Goal: Information Seeking & Learning: Learn about a topic

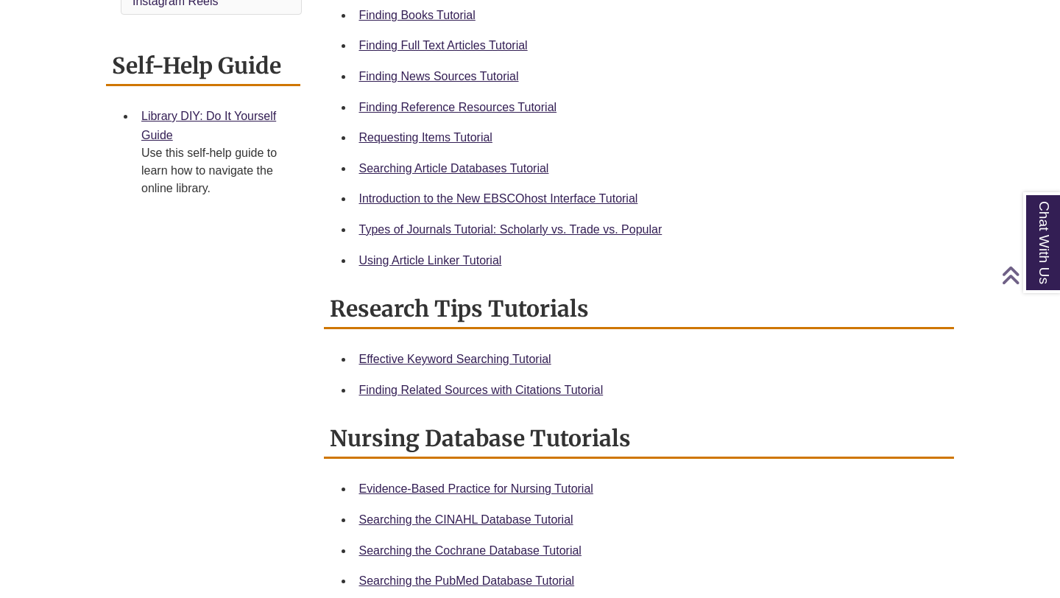
scroll to position [119, 0]
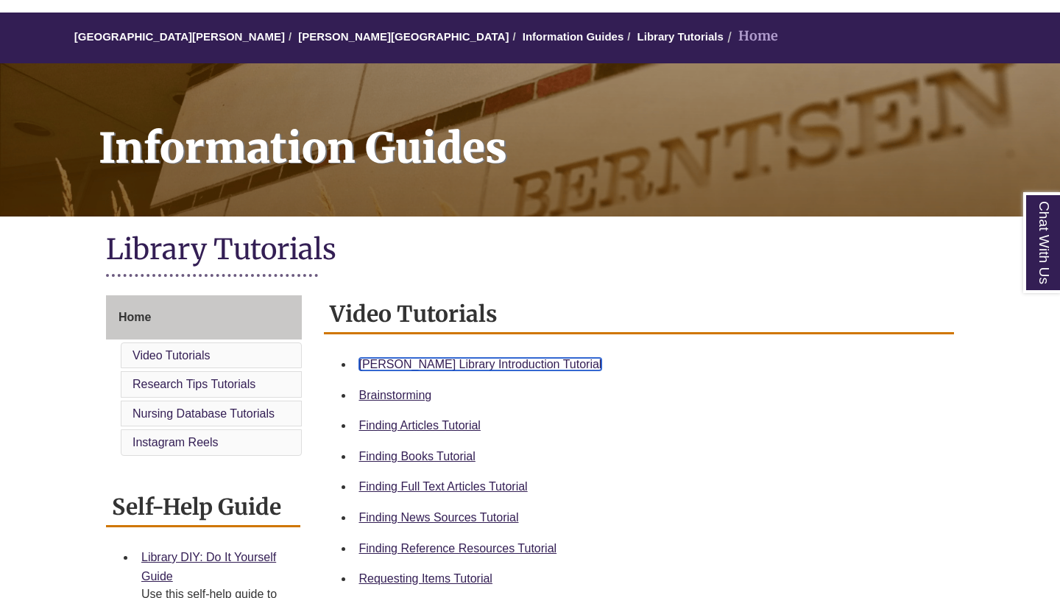
click at [505, 361] on link "Berntsen Library Introduction Tutorial" at bounding box center [480, 364] width 243 height 13
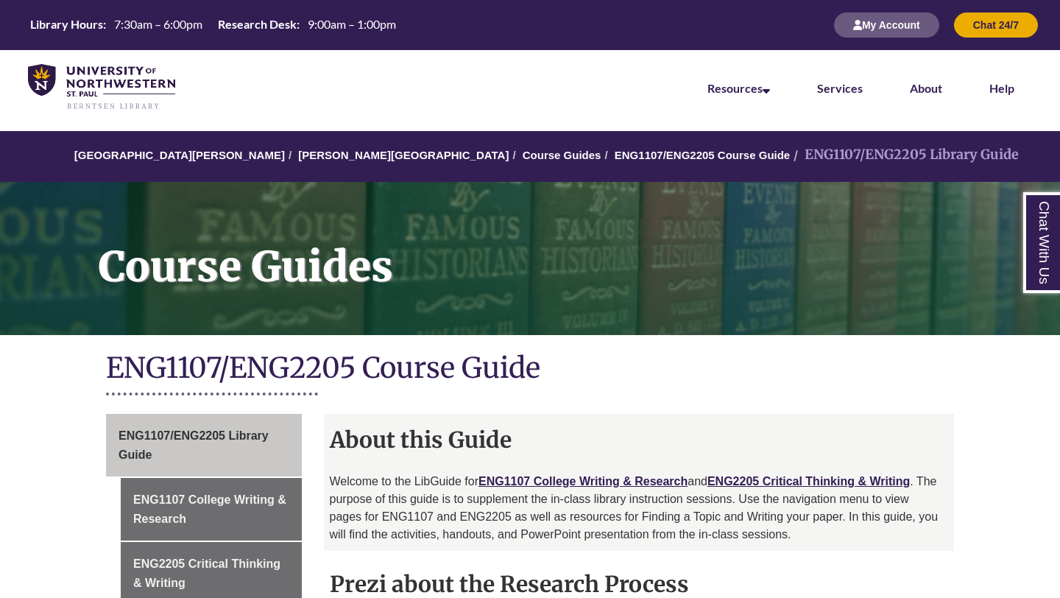
scroll to position [329, 0]
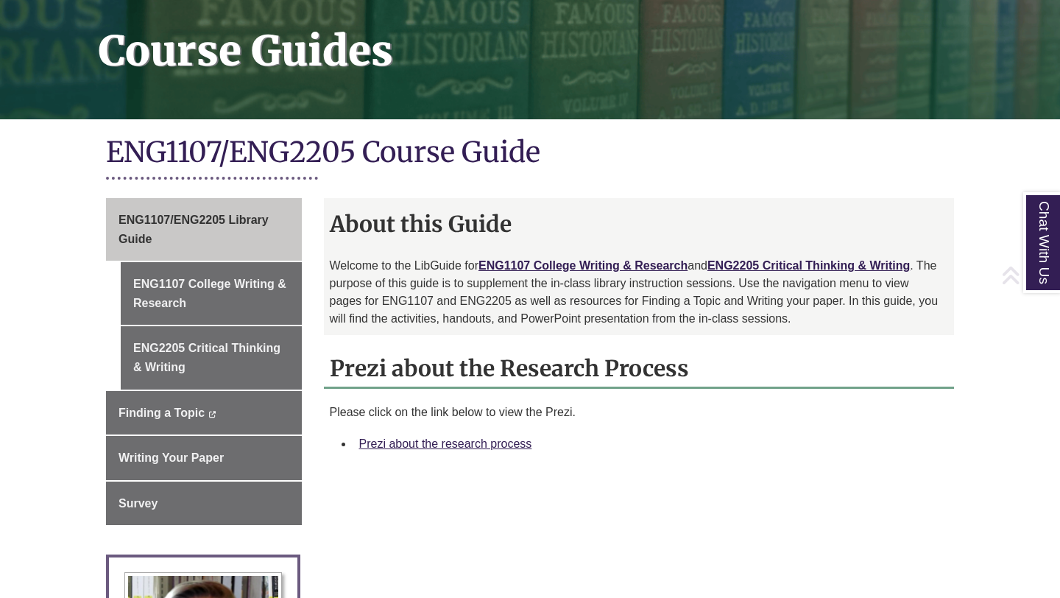
scroll to position [222, 0]
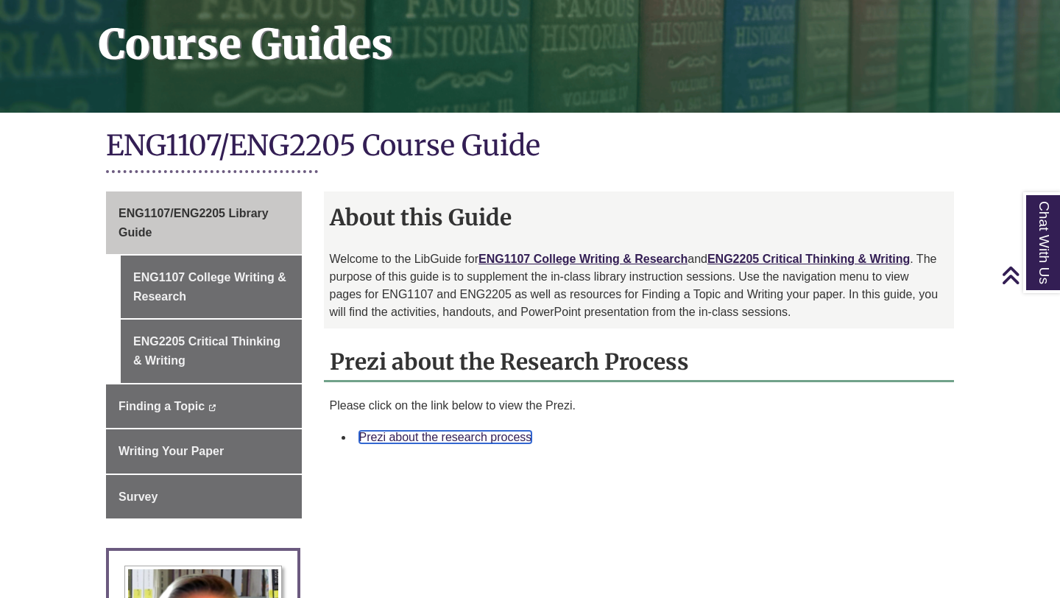
click at [473, 435] on link "Prezi about the research process" at bounding box center [445, 437] width 173 height 13
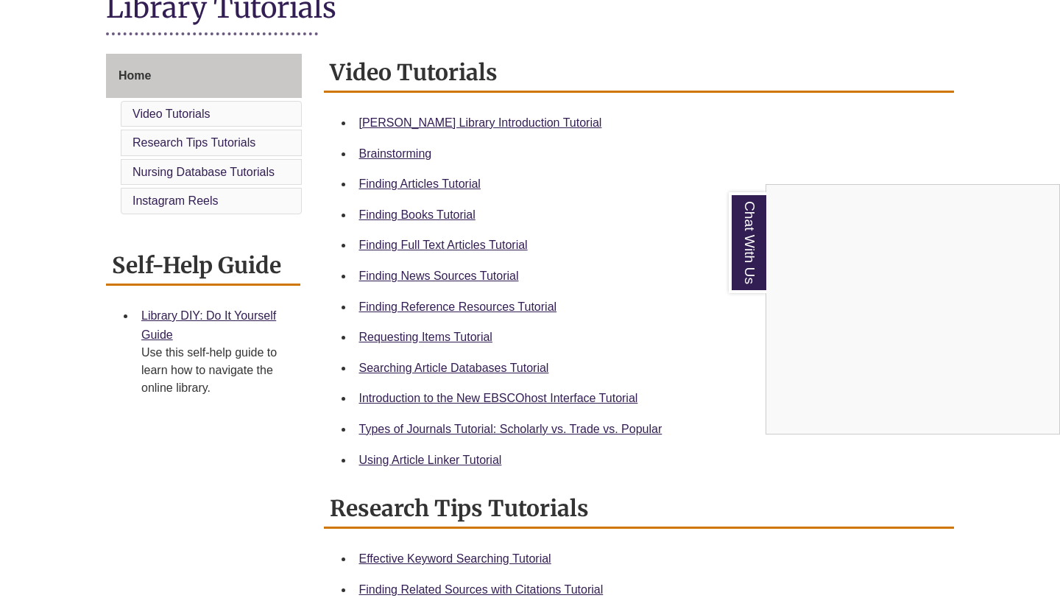
scroll to position [353, 0]
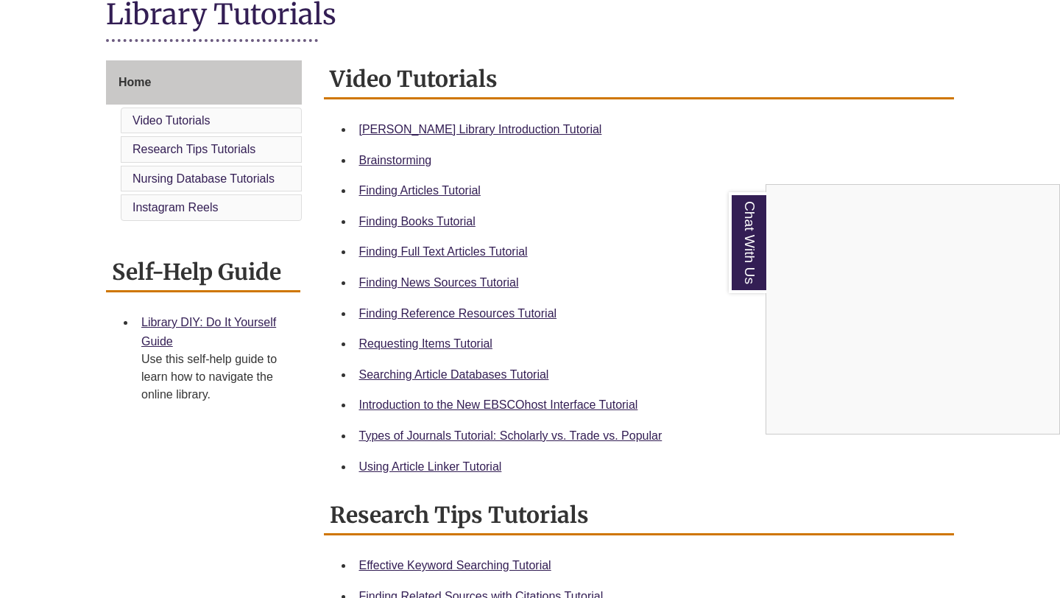
click at [518, 313] on div "Chat With Us" at bounding box center [530, 299] width 1060 height 598
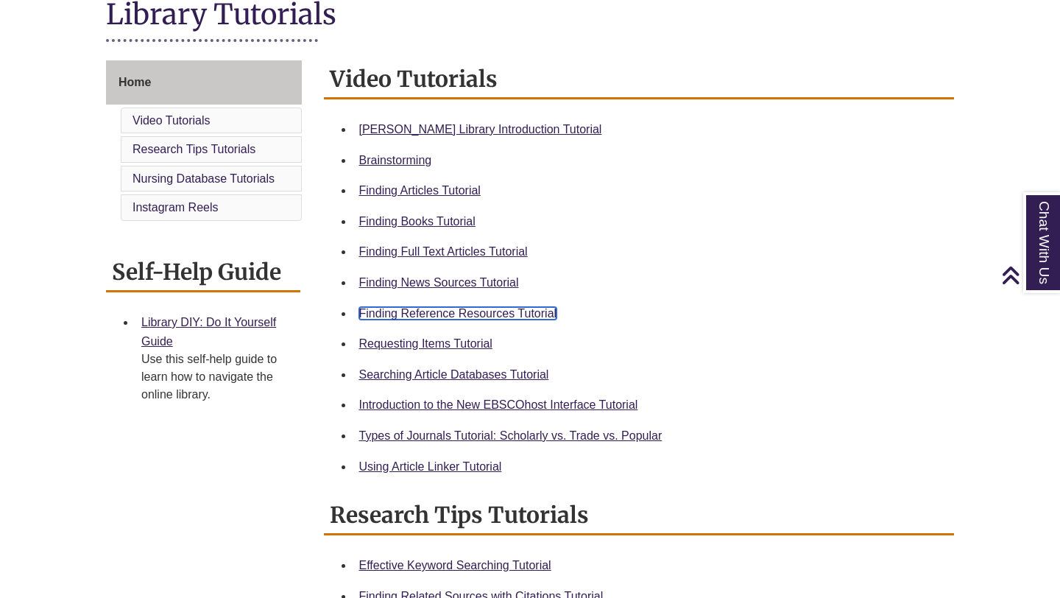
click at [510, 311] on link "Finding Reference Resources Tutorial" at bounding box center [458, 313] width 198 height 13
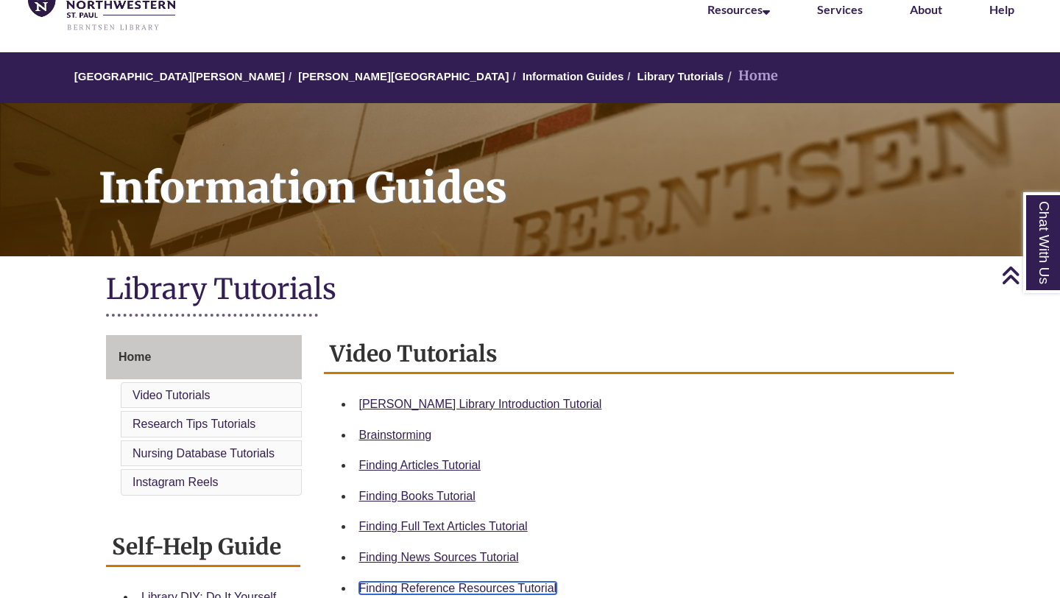
scroll to position [49, 0]
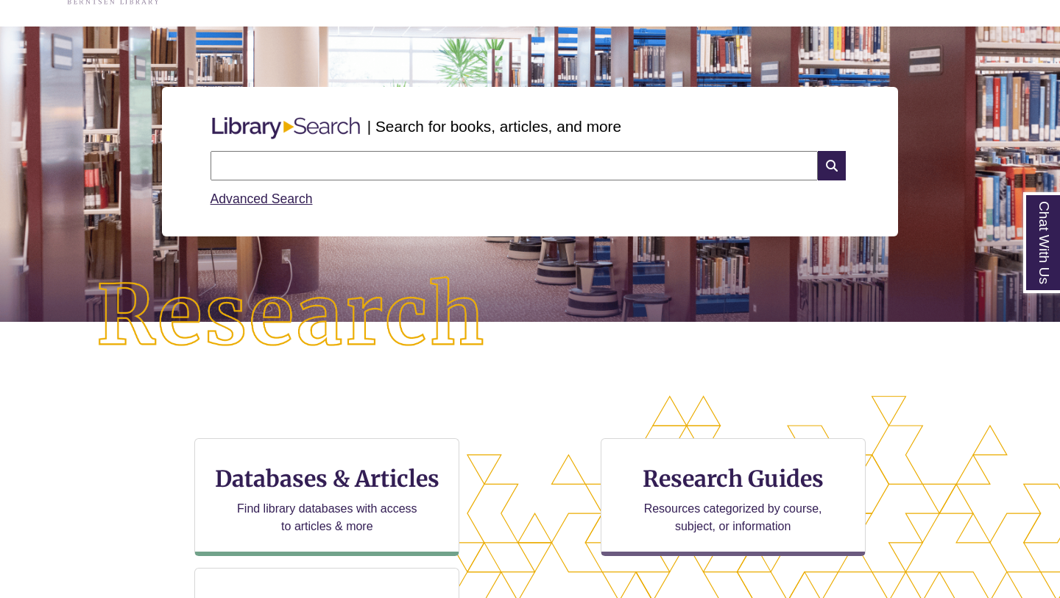
scroll to position [220, 0]
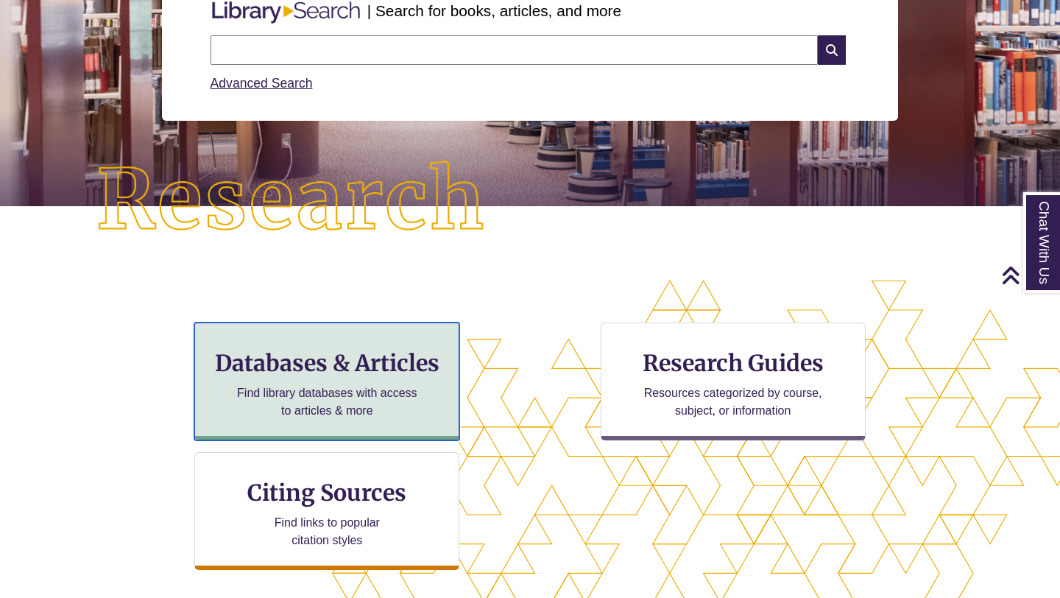
click at [367, 365] on h3 "Databases & Articles" at bounding box center [327, 363] width 240 height 28
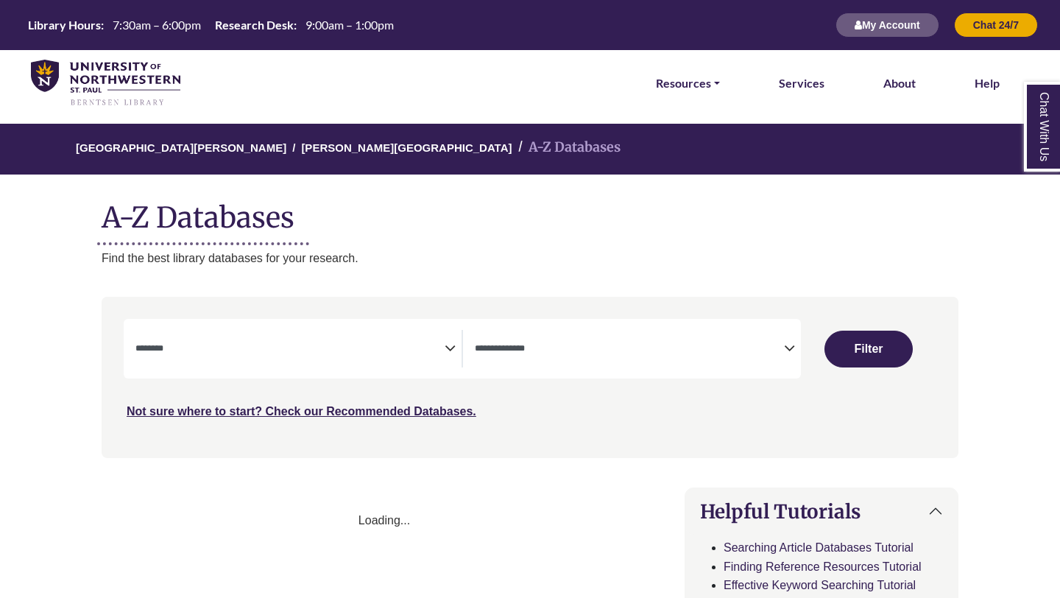
select select "Database Subject Filter"
select select "Database Types Filter"
select select "Database Subject Filter"
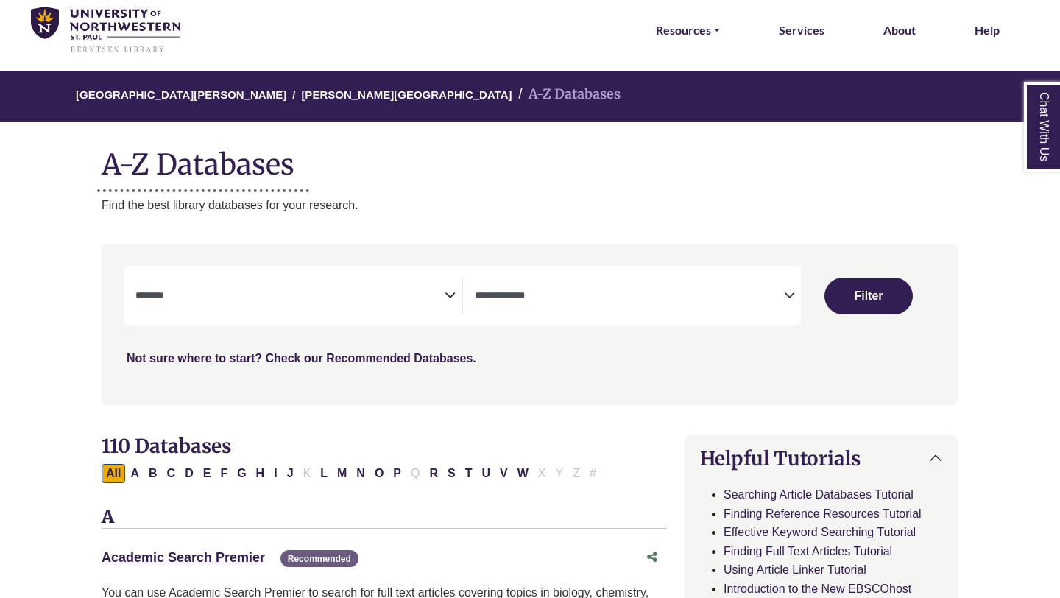
scroll to position [50, 0]
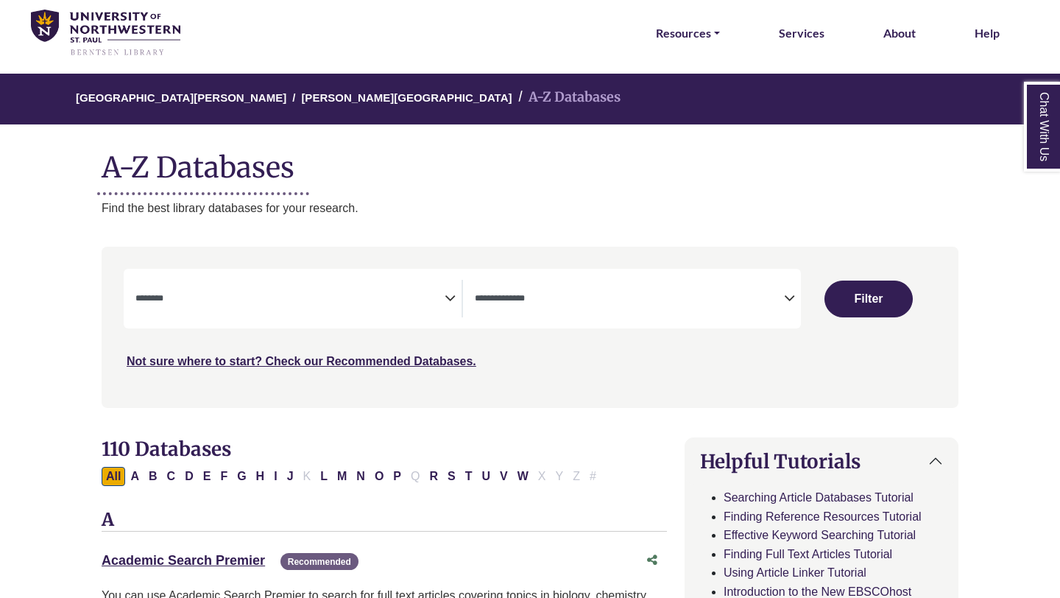
click at [541, 291] on span "Search filters" at bounding box center [629, 296] width 309 height 13
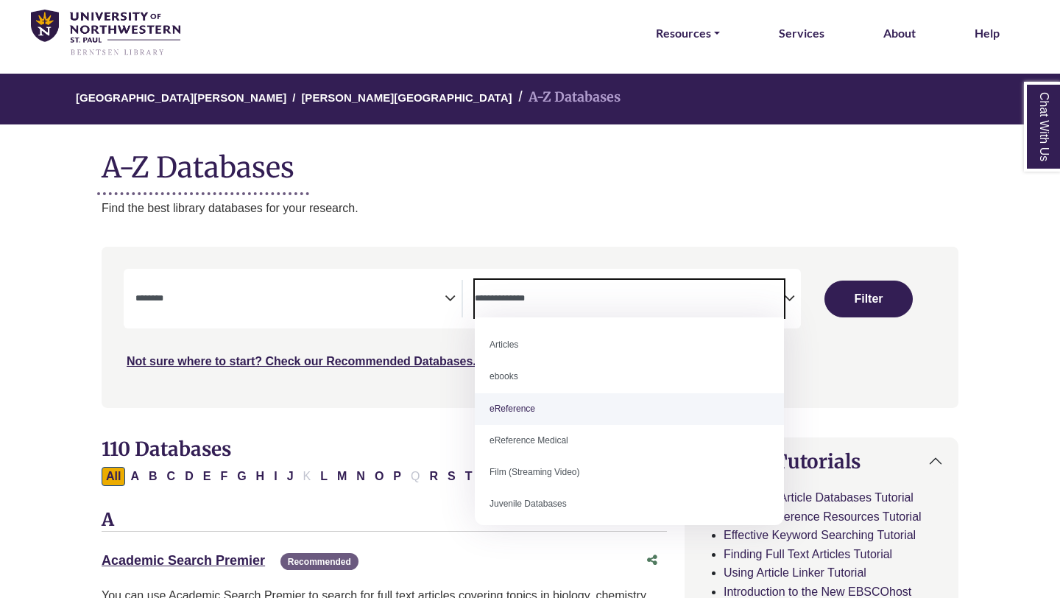
select select "*****"
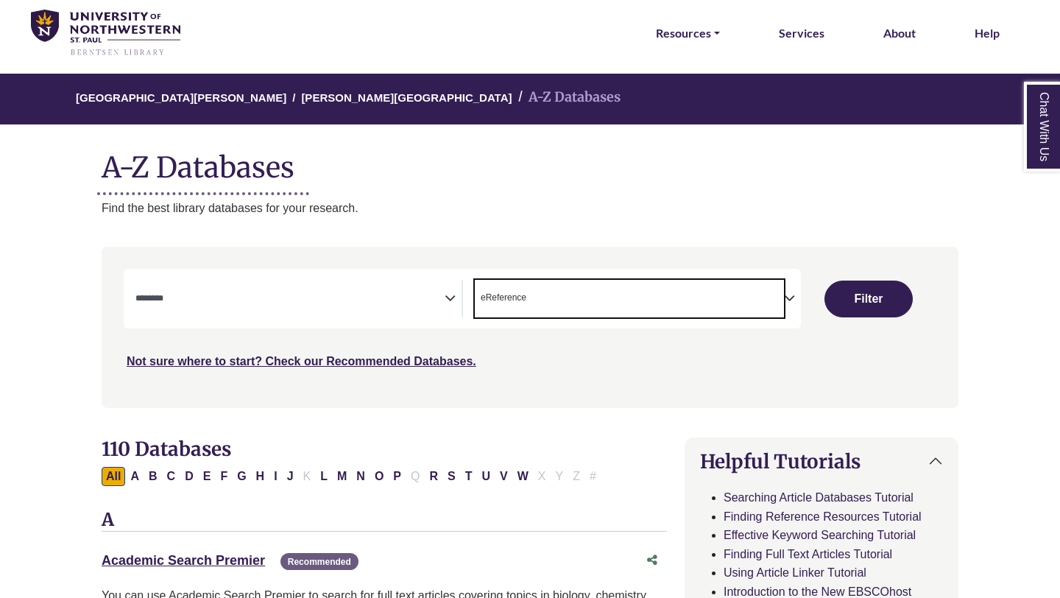
scroll to position [29, 0]
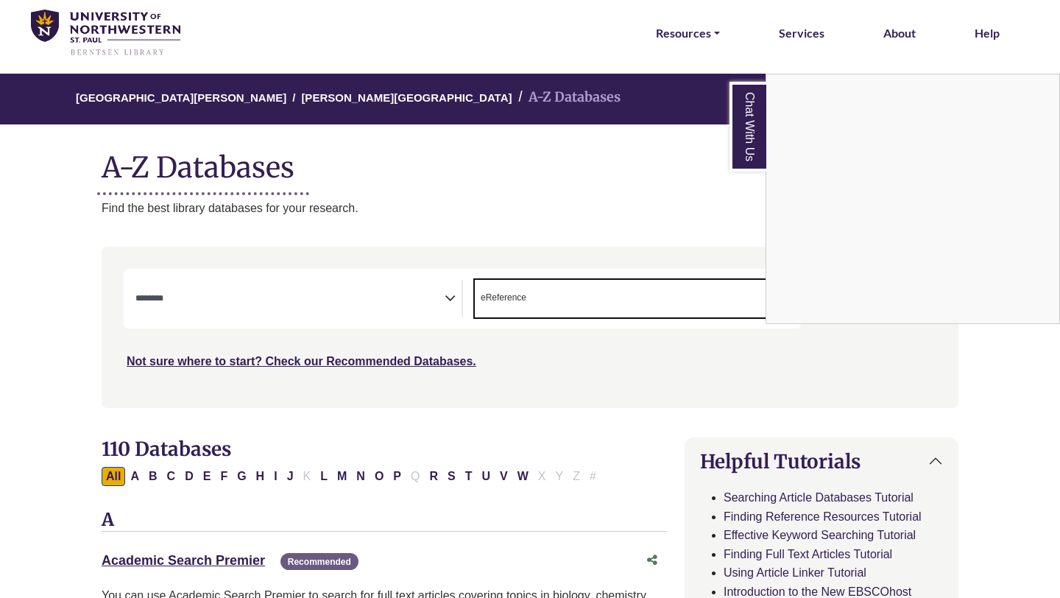
click at [355, 285] on div "Chat With Us" at bounding box center [530, 299] width 1060 height 598
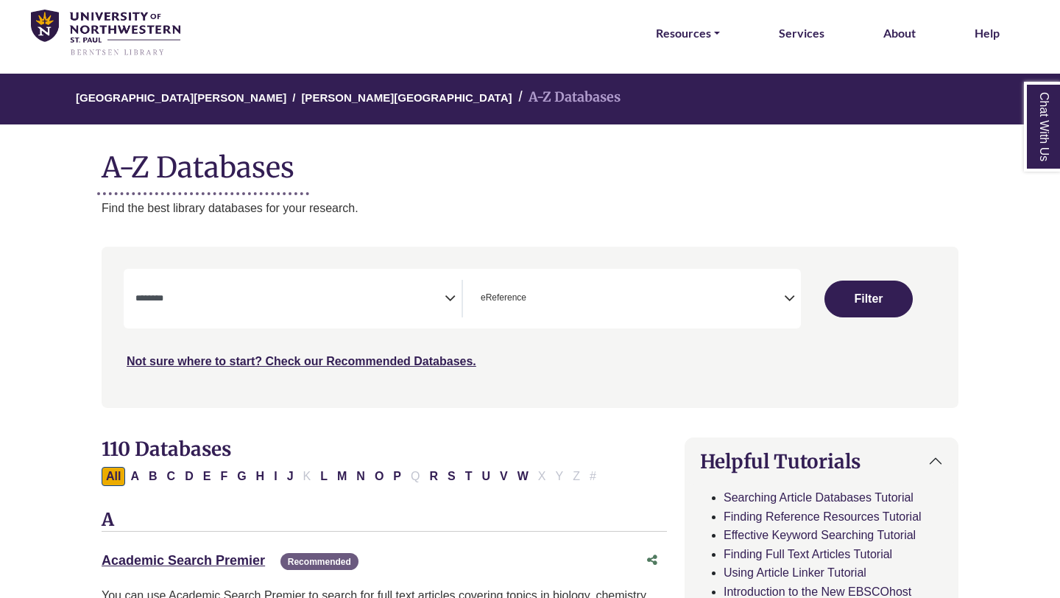
click at [349, 303] on textarea "Search" at bounding box center [289, 300] width 309 height 12
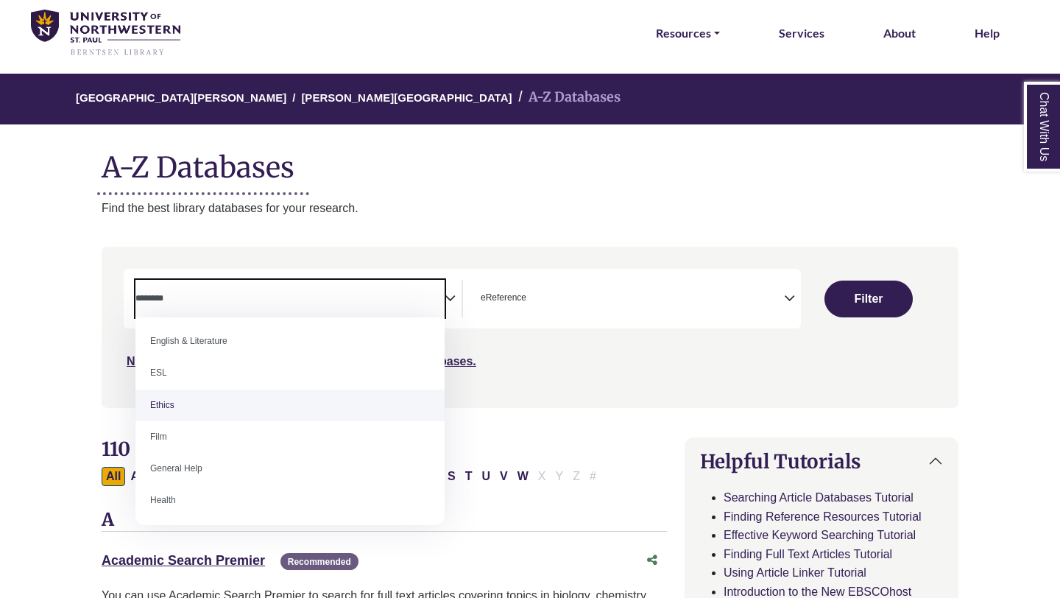
scroll to position [522, 0]
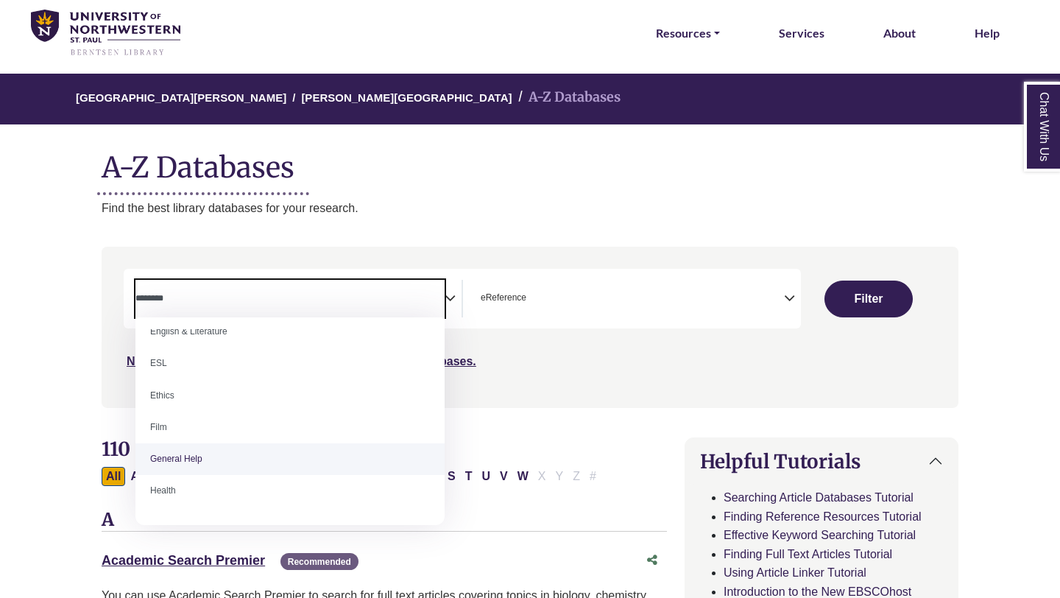
select select "*****"
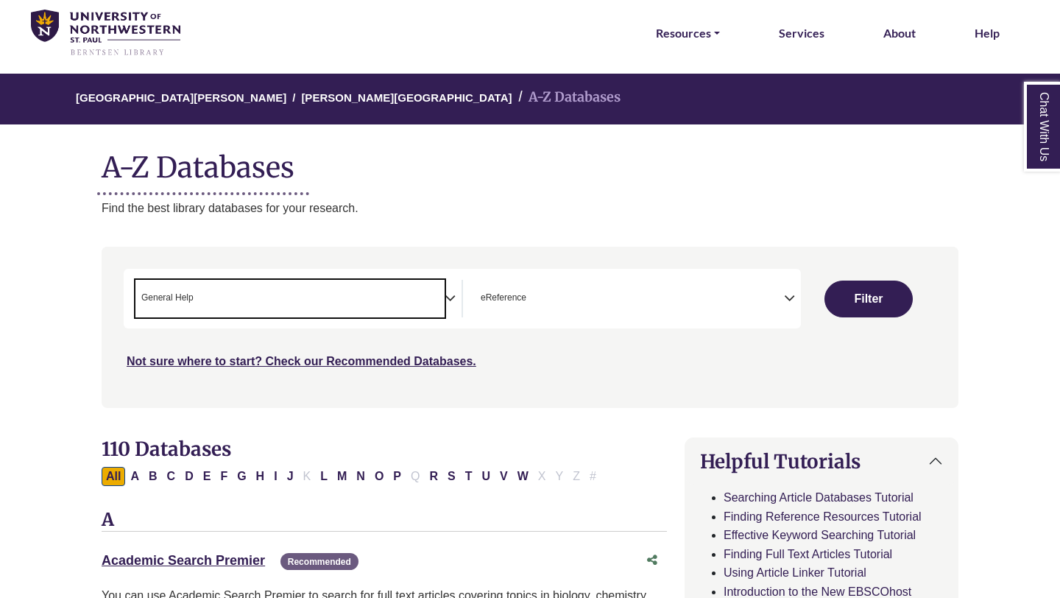
scroll to position [287, 0]
click at [845, 312] on button "Filter" at bounding box center [868, 298] width 88 height 37
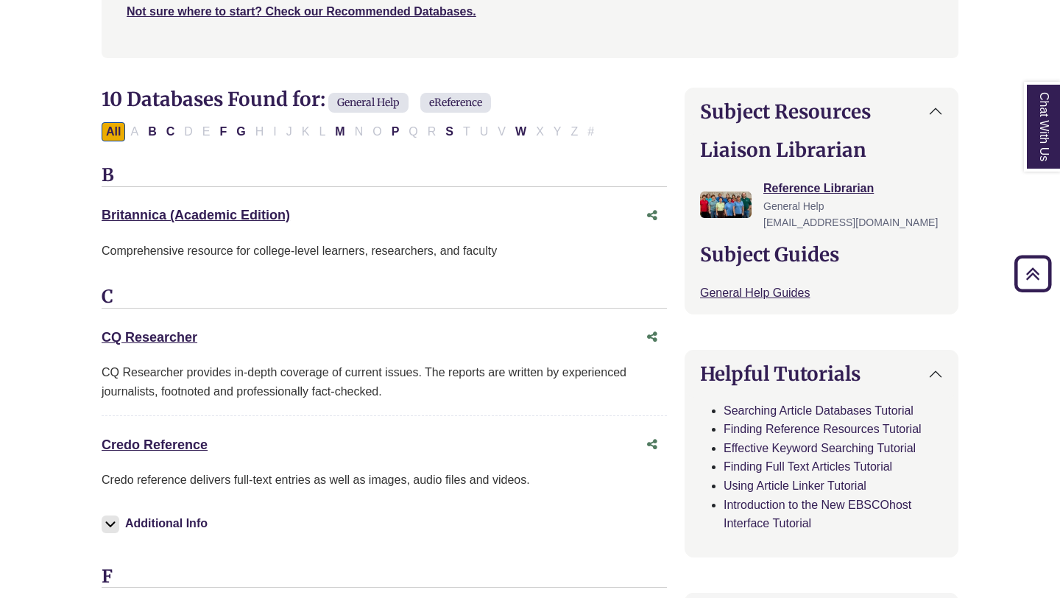
scroll to position [402, 0]
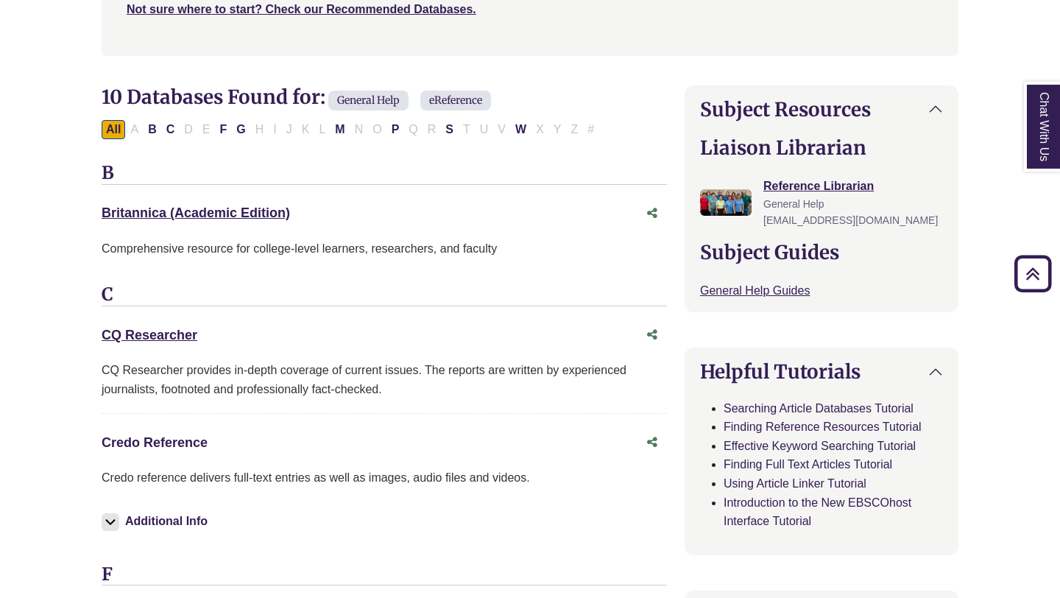
click at [177, 440] on link "Credo Reference This link opens in a new window" at bounding box center [155, 442] width 106 height 15
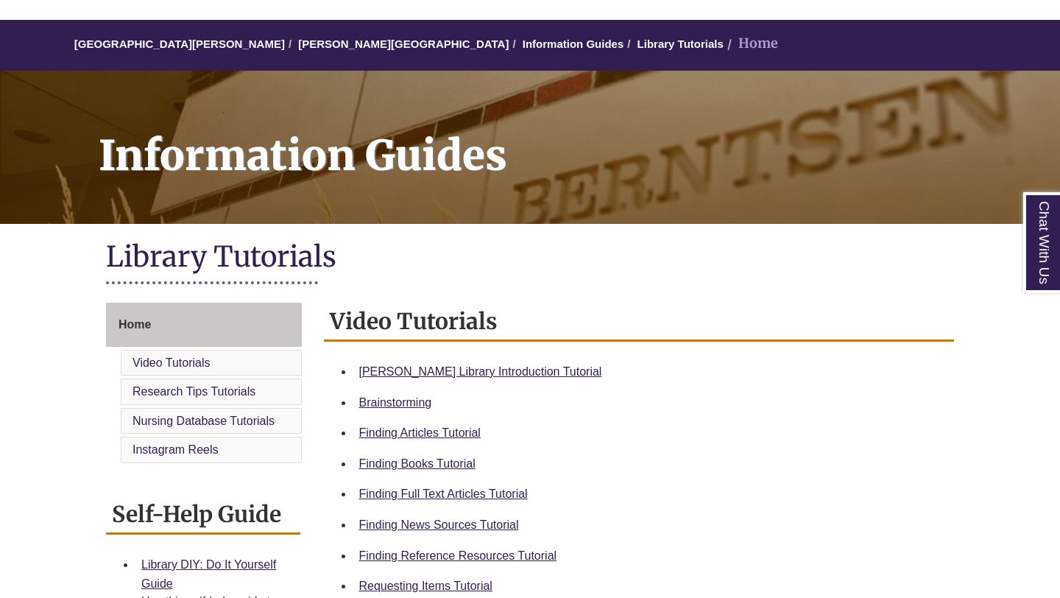
scroll to position [117, 0]
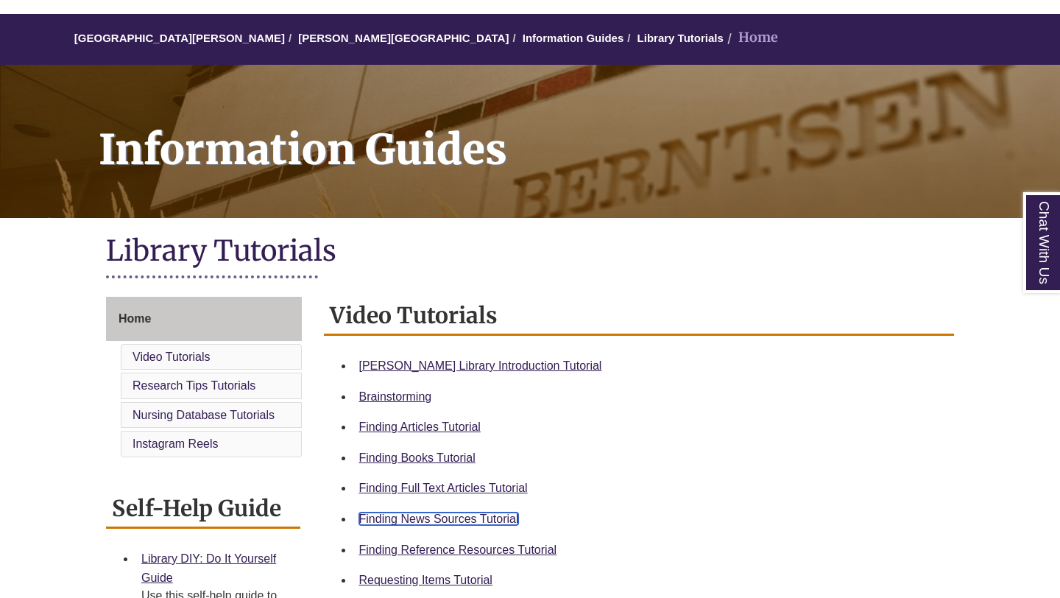
click at [428, 514] on link "Finding News Sources Tutorial" at bounding box center [439, 518] width 160 height 13
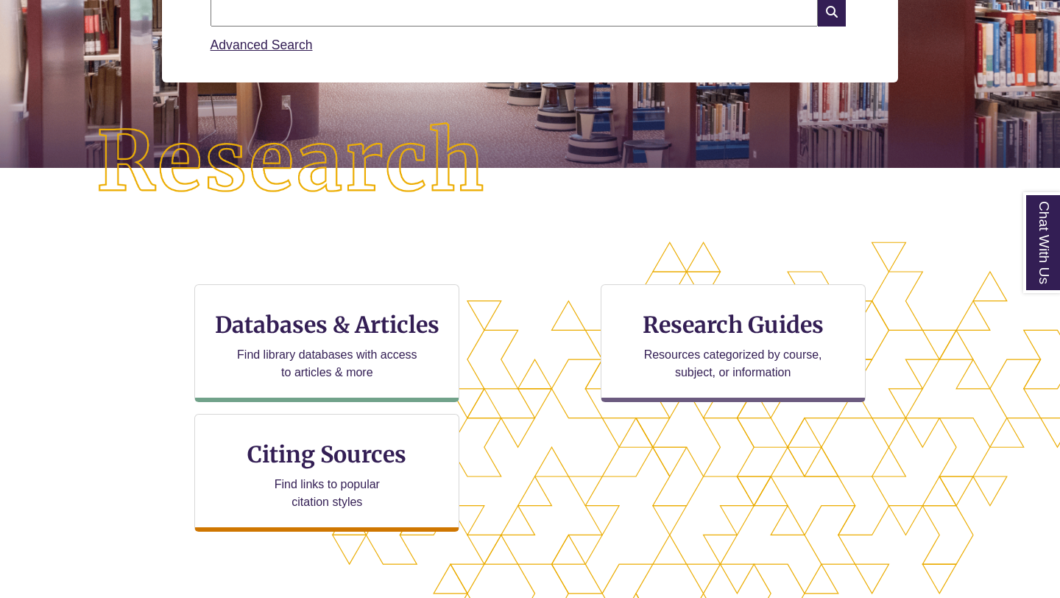
scroll to position [316, 0]
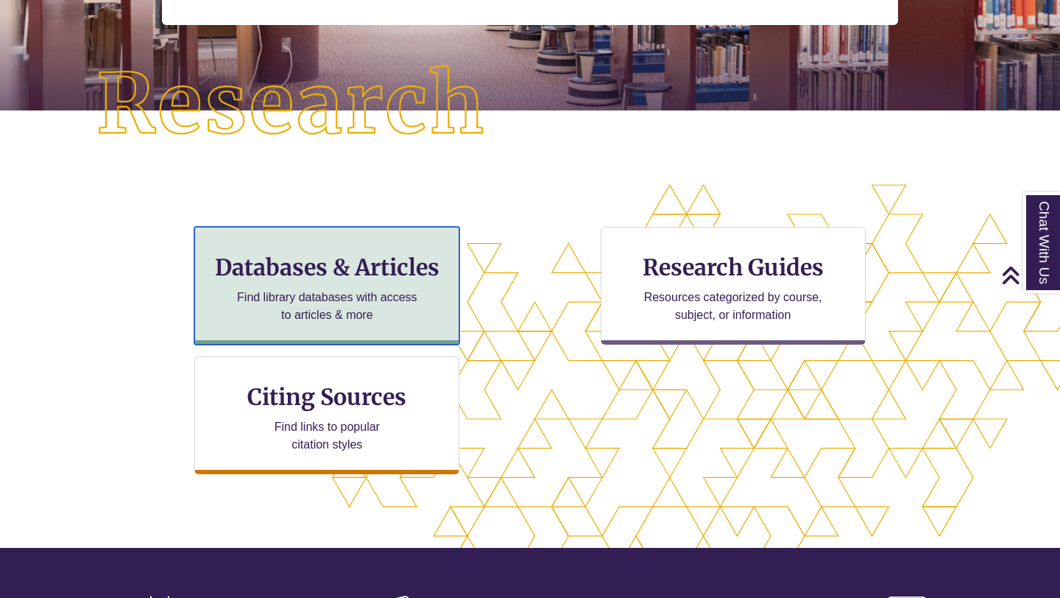
click at [386, 266] on h3 "Databases & Articles" at bounding box center [327, 267] width 240 height 28
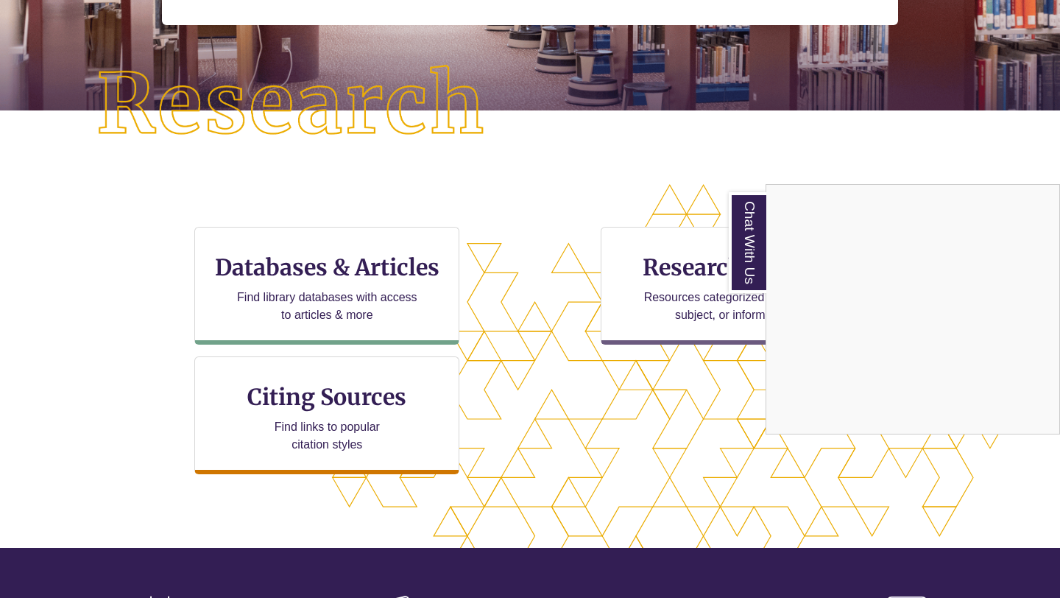
scroll to position [25, 0]
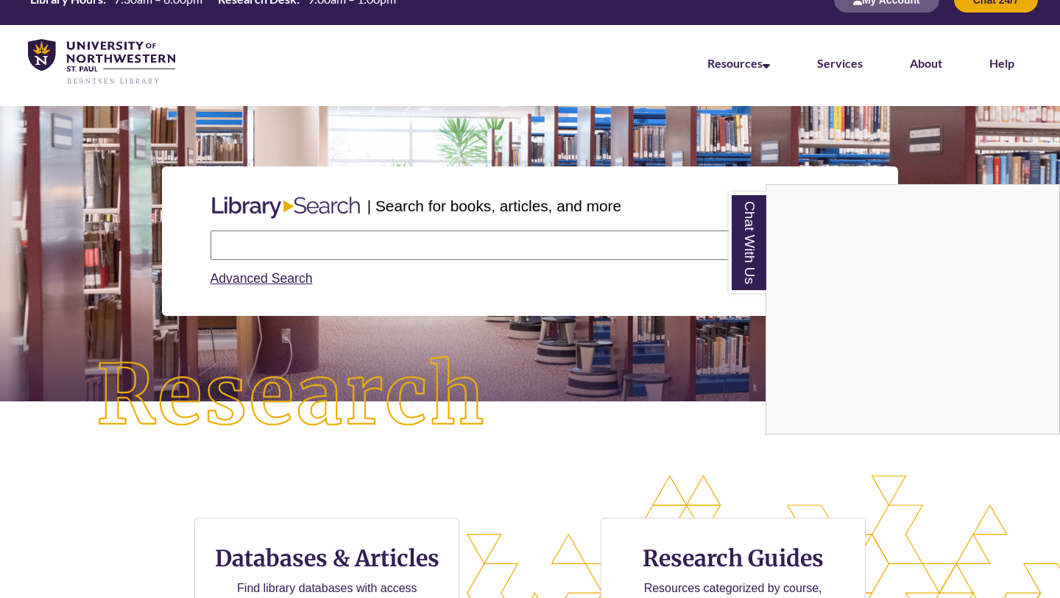
click at [371, 239] on div "Chat With Us" at bounding box center [530, 299] width 1060 height 598
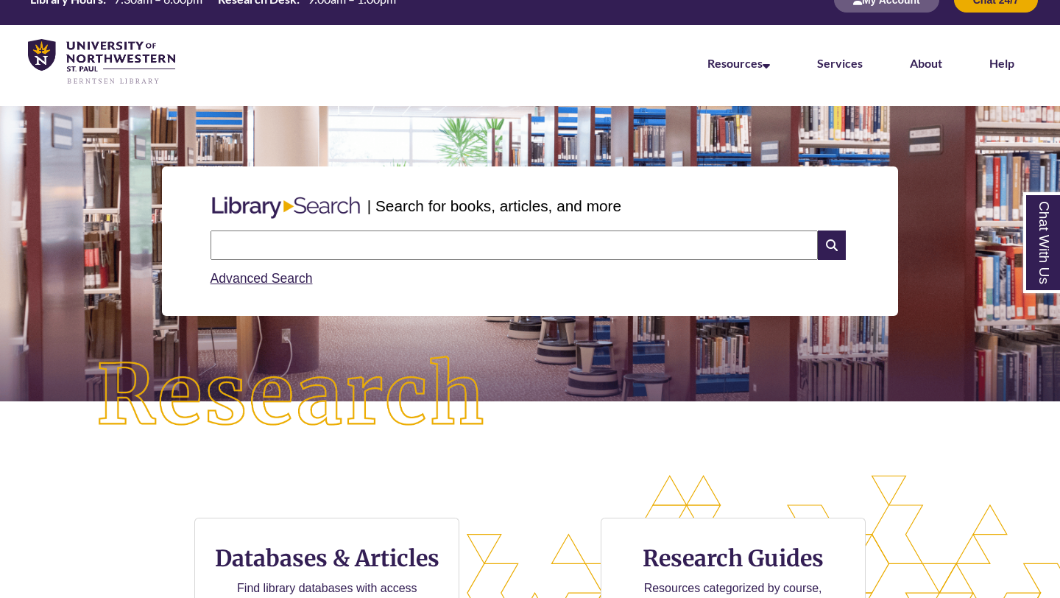
click at [371, 239] on input "text" at bounding box center [514, 244] width 607 height 29
type input "**********"
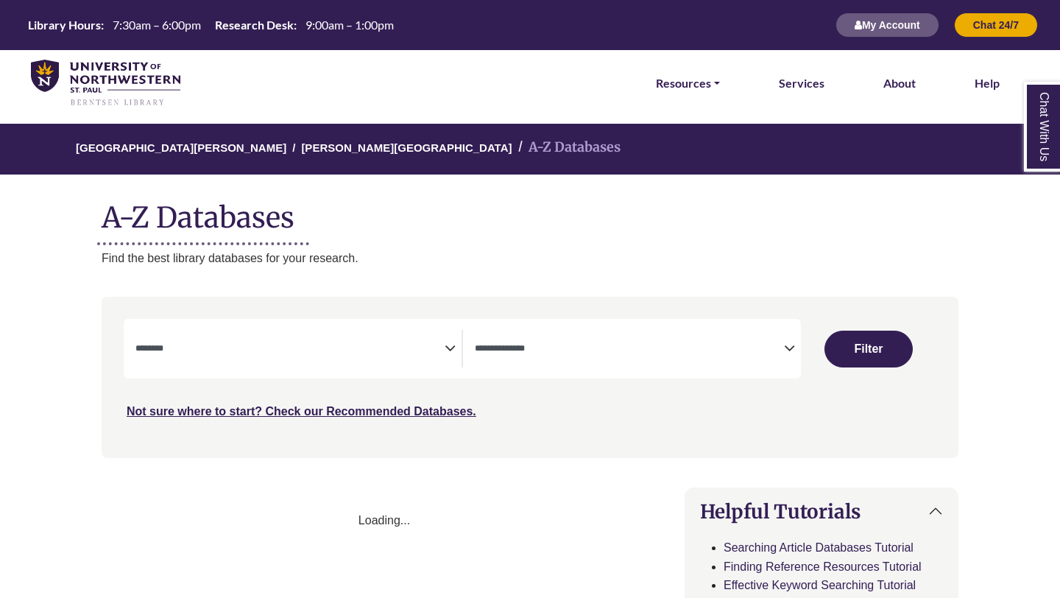
select select "Database Subject Filter"
select select "Database Types Filter"
select select "Database Subject Filter"
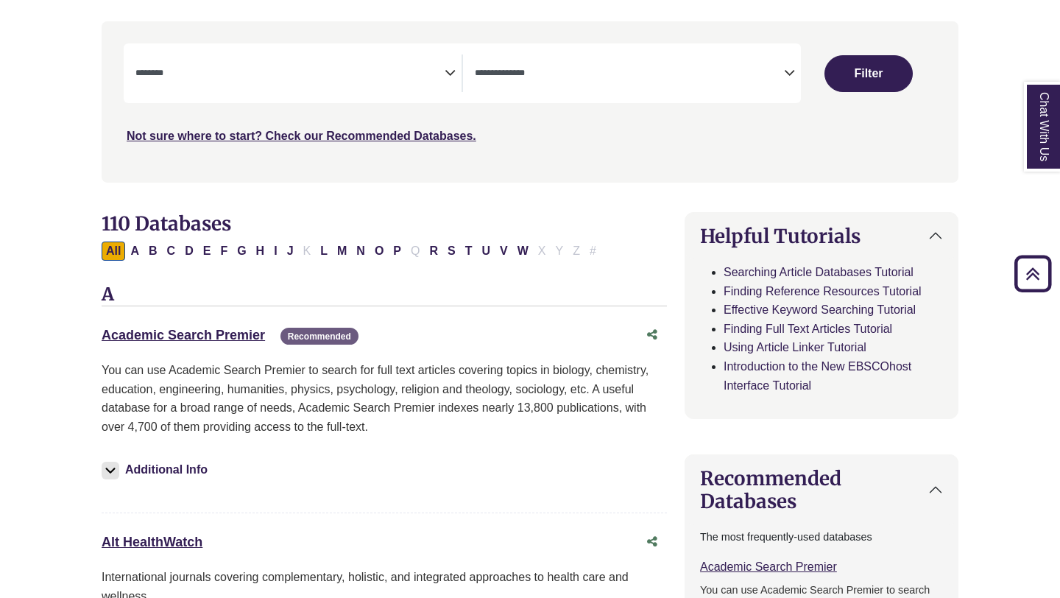
scroll to position [77, 0]
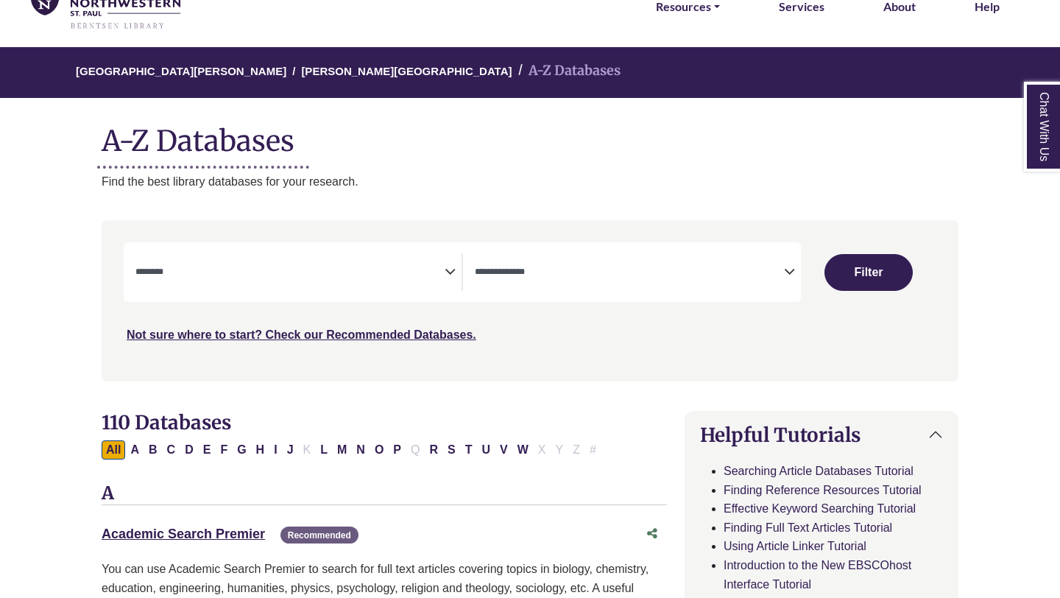
click at [514, 280] on span "Search filters" at bounding box center [629, 272] width 309 height 38
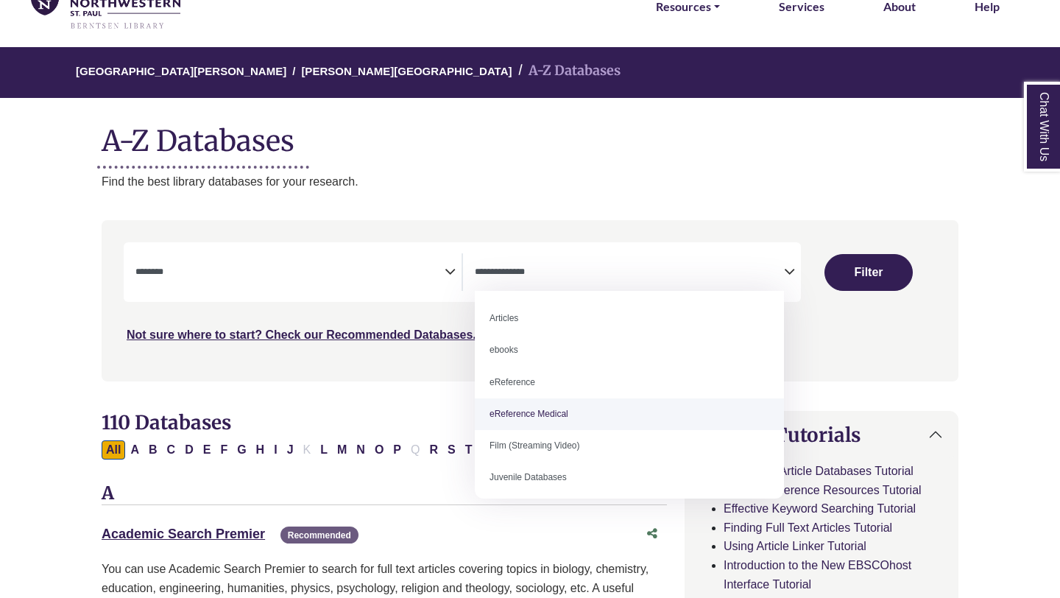
scroll to position [43, 0]
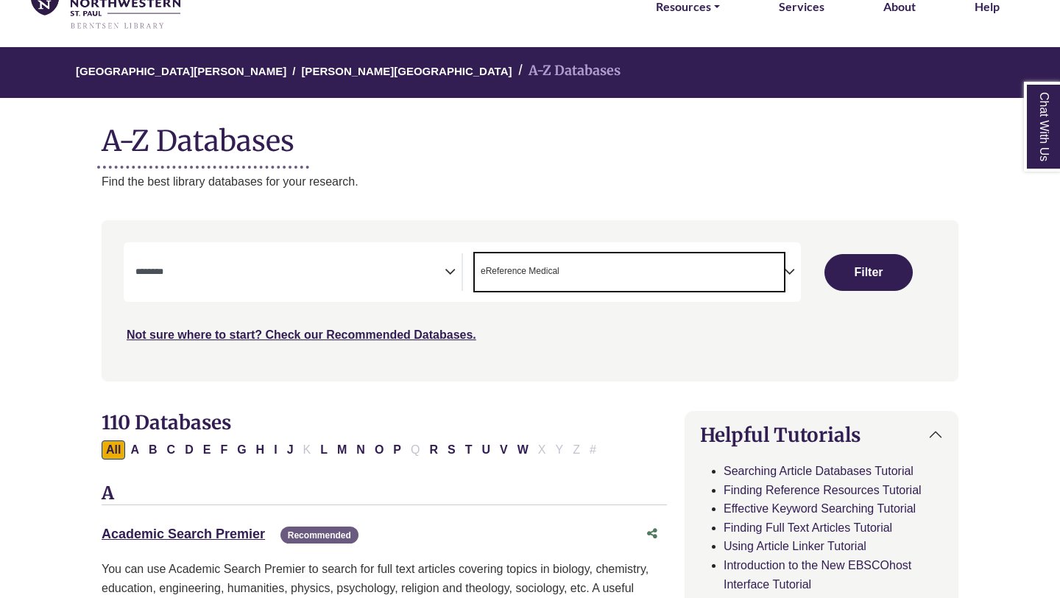
drag, startPoint x: 566, startPoint y: 272, endPoint x: 536, endPoint y: 272, distance: 30.2
click at [536, 272] on span "× eReference Medical" at bounding box center [629, 272] width 309 height 38
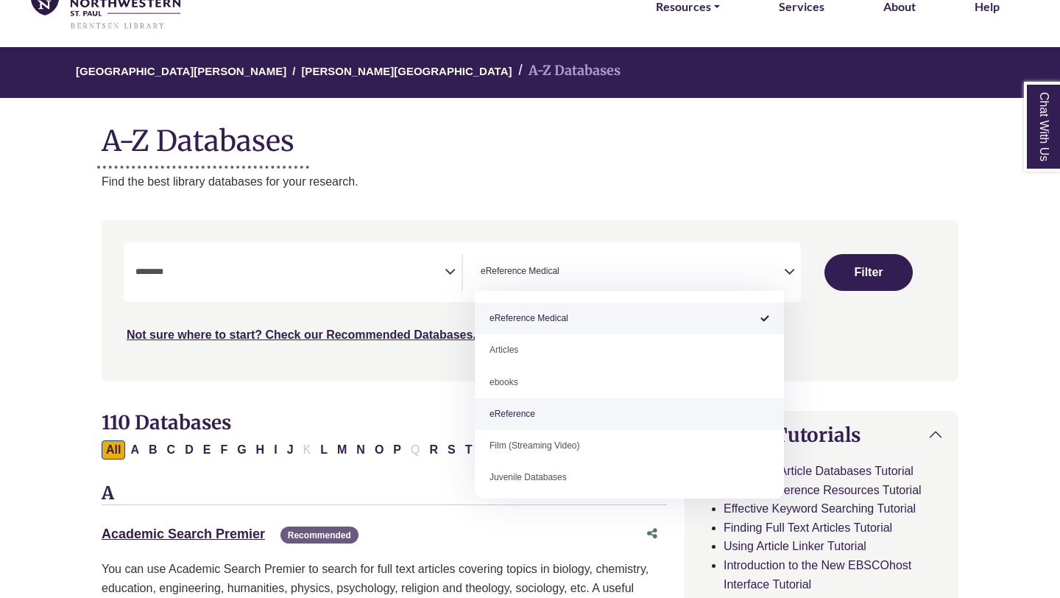
select select "*****"
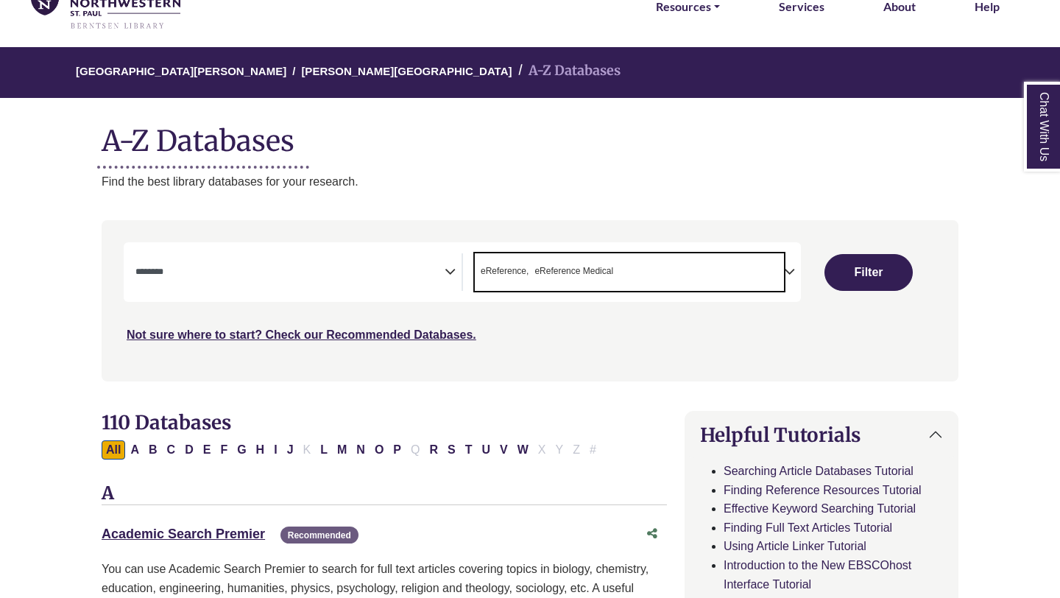
click at [397, 257] on span "Search filters" at bounding box center [289, 272] width 309 height 38
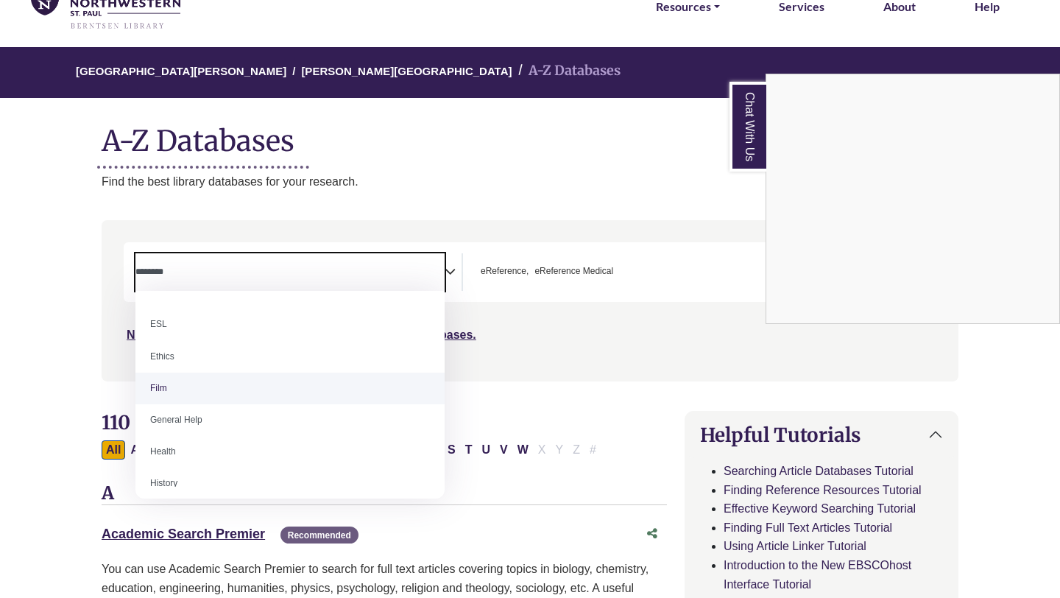
scroll to position [586, 0]
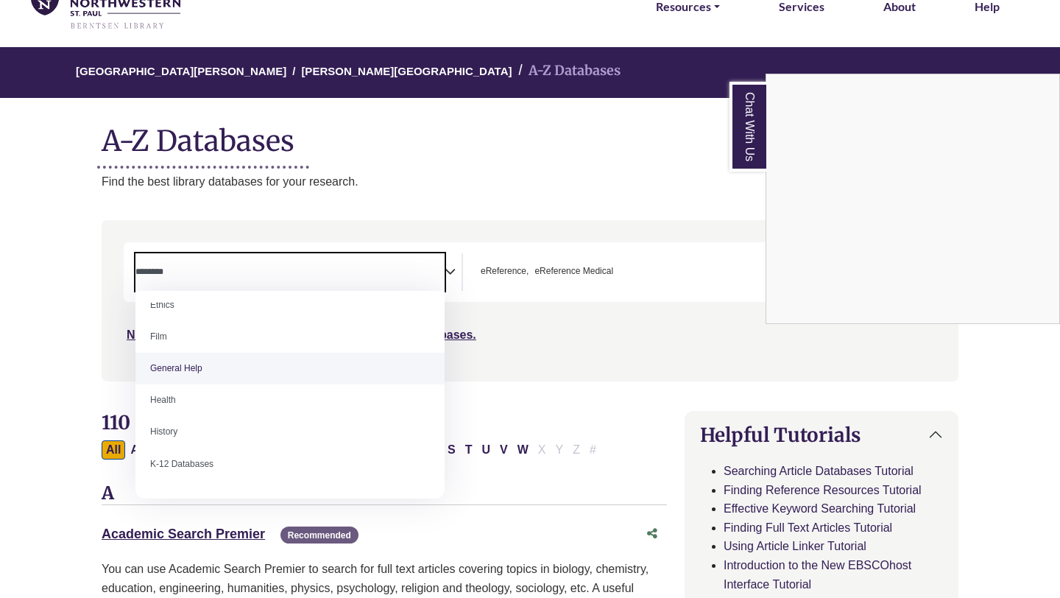
select select "*****"
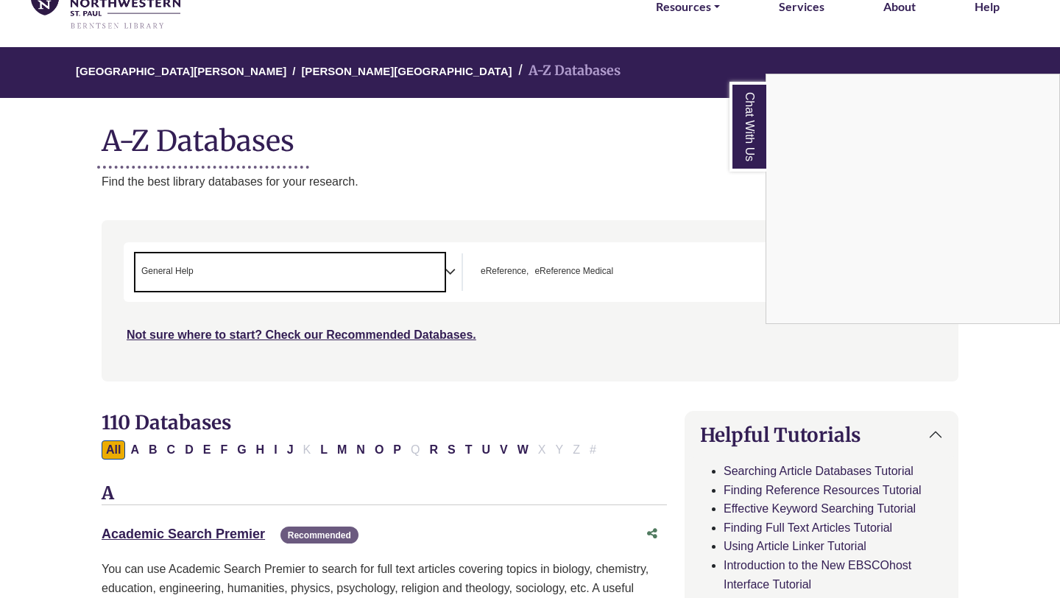
scroll to position [287, 0]
